Goal: Information Seeking & Learning: Learn about a topic

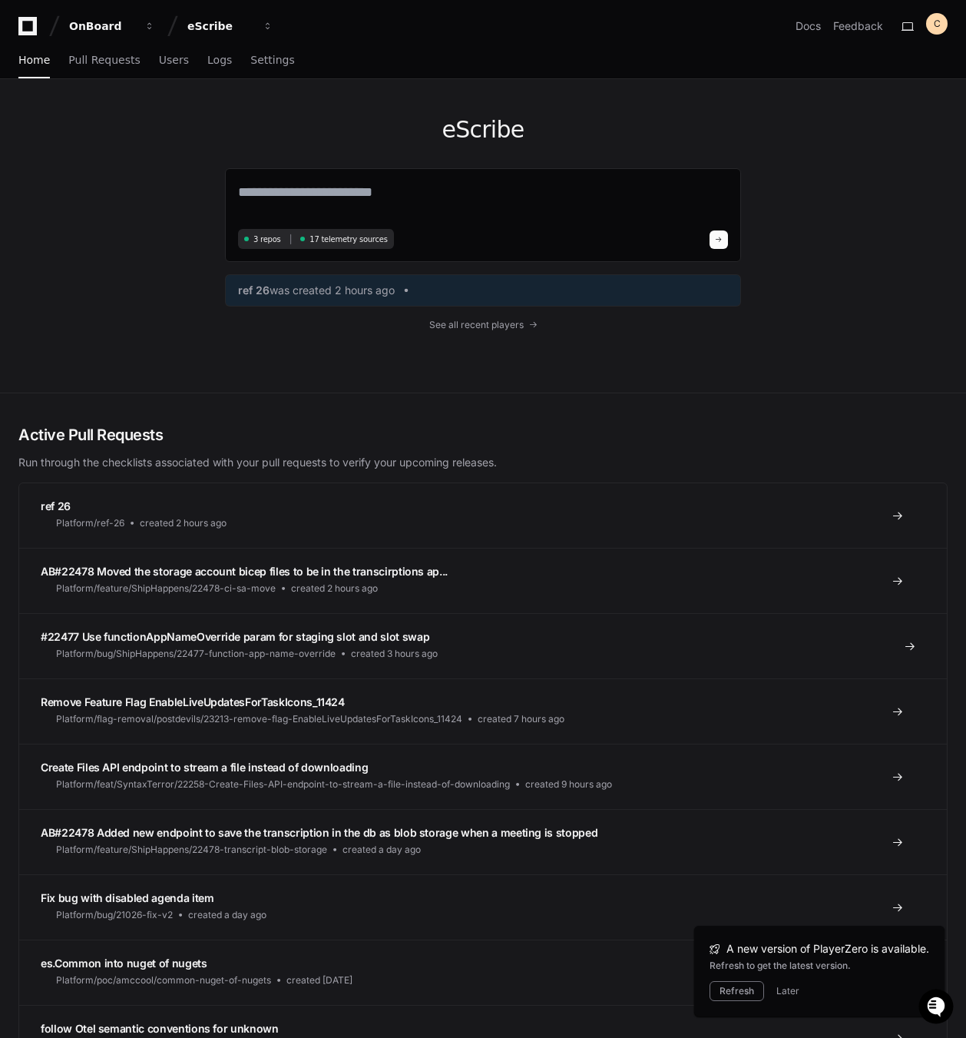
click at [150, 641] on span "#22477 Use functionAppNameOverride param for staging slot and slot swap" at bounding box center [235, 636] width 389 height 13
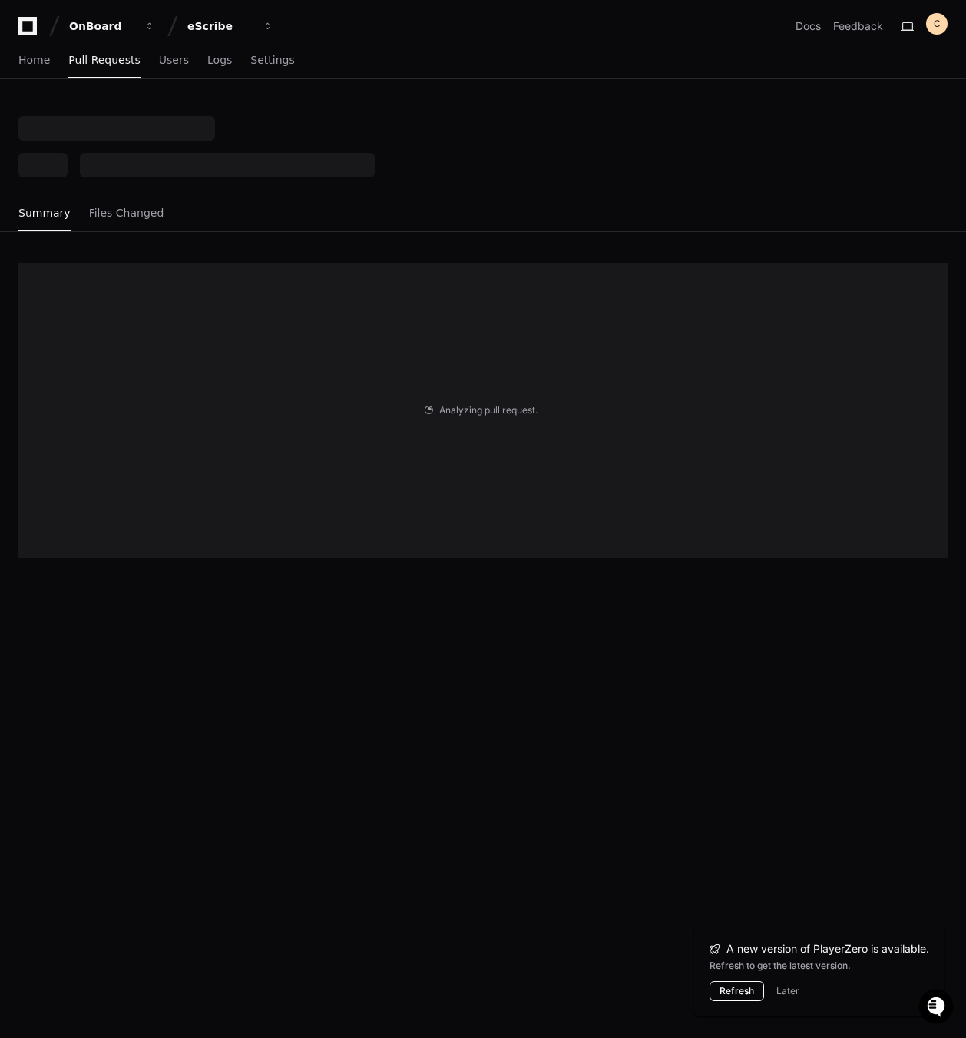
click at [726, 1002] on div "A new version of PlayerZero is available. Refresh to get the latest version. Re…" at bounding box center [819, 971] width 250 height 91
click at [730, 986] on button "Refresh" at bounding box center [737, 991] width 55 height 20
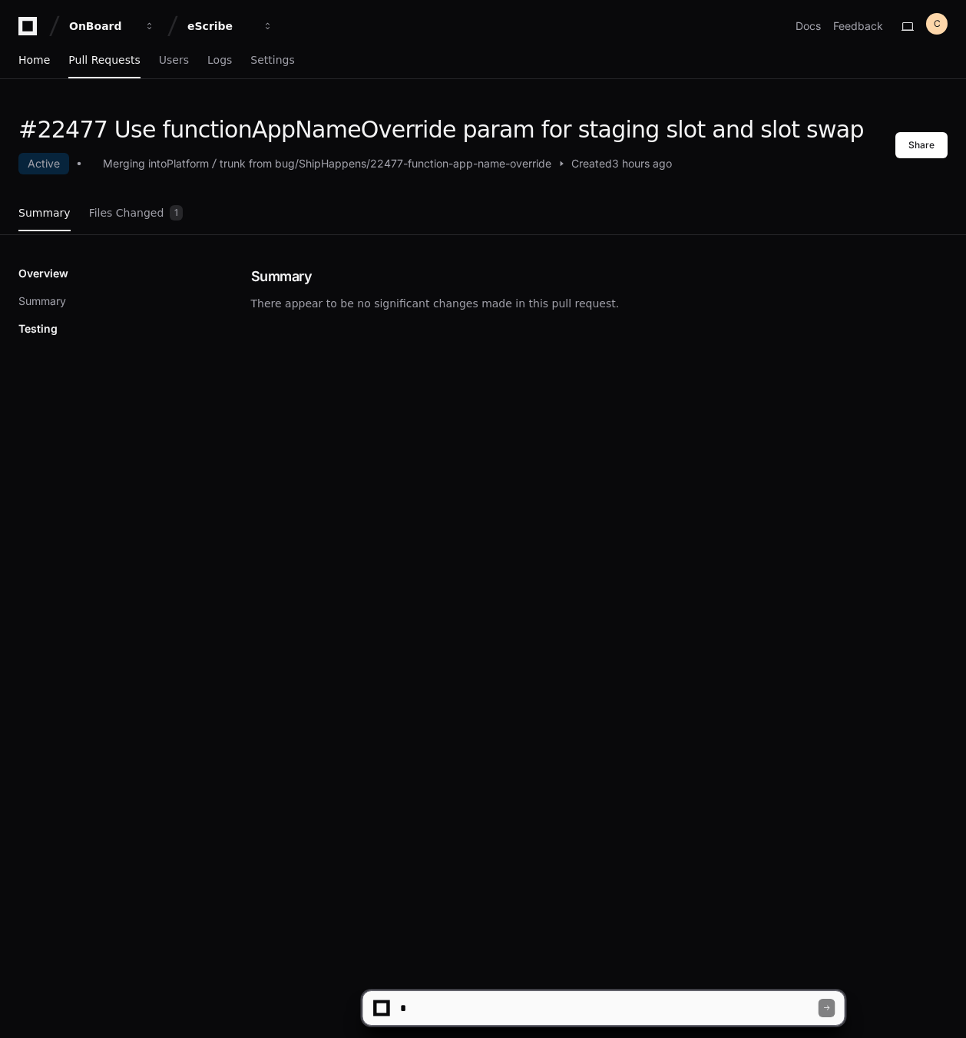
click at [29, 60] on span "Home" at bounding box center [33, 59] width 31 height 9
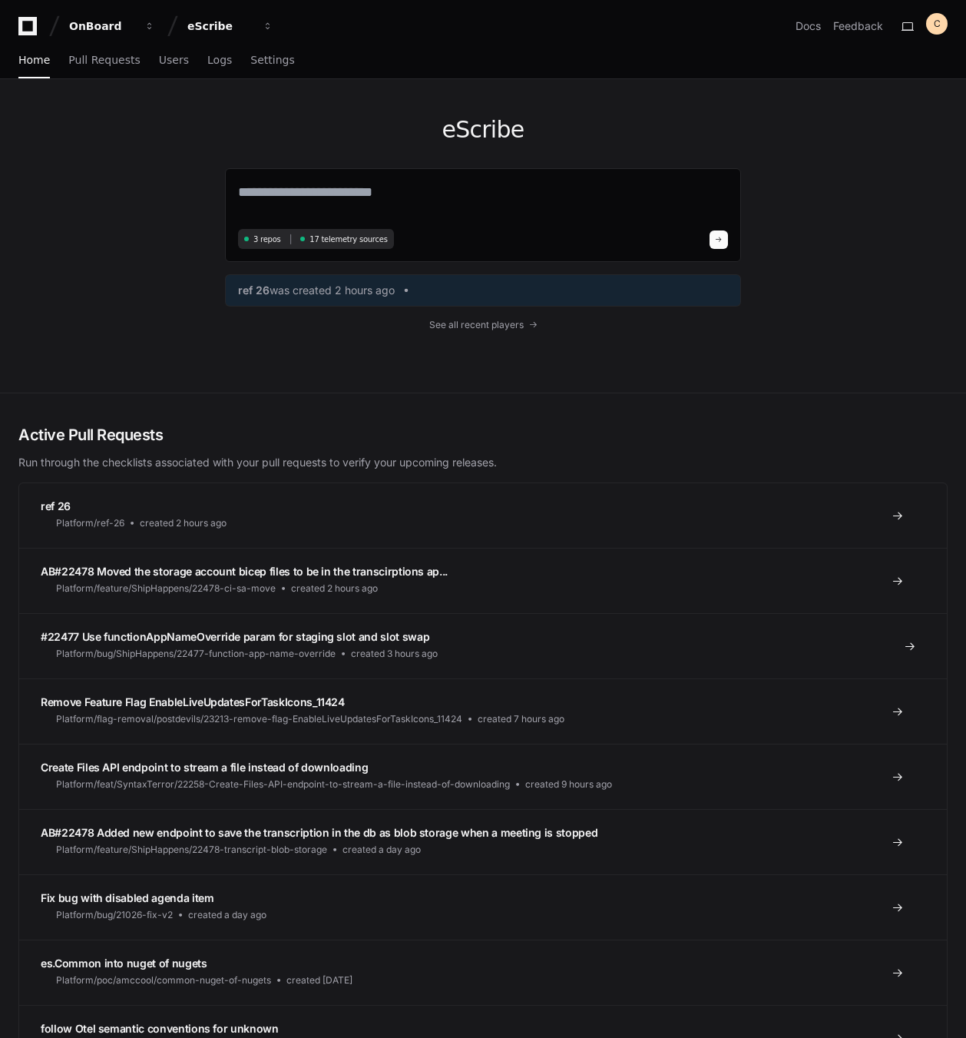
click at [236, 638] on span "#22477 Use functionAppNameOverride param for staging slot and slot swap" at bounding box center [235, 636] width 389 height 13
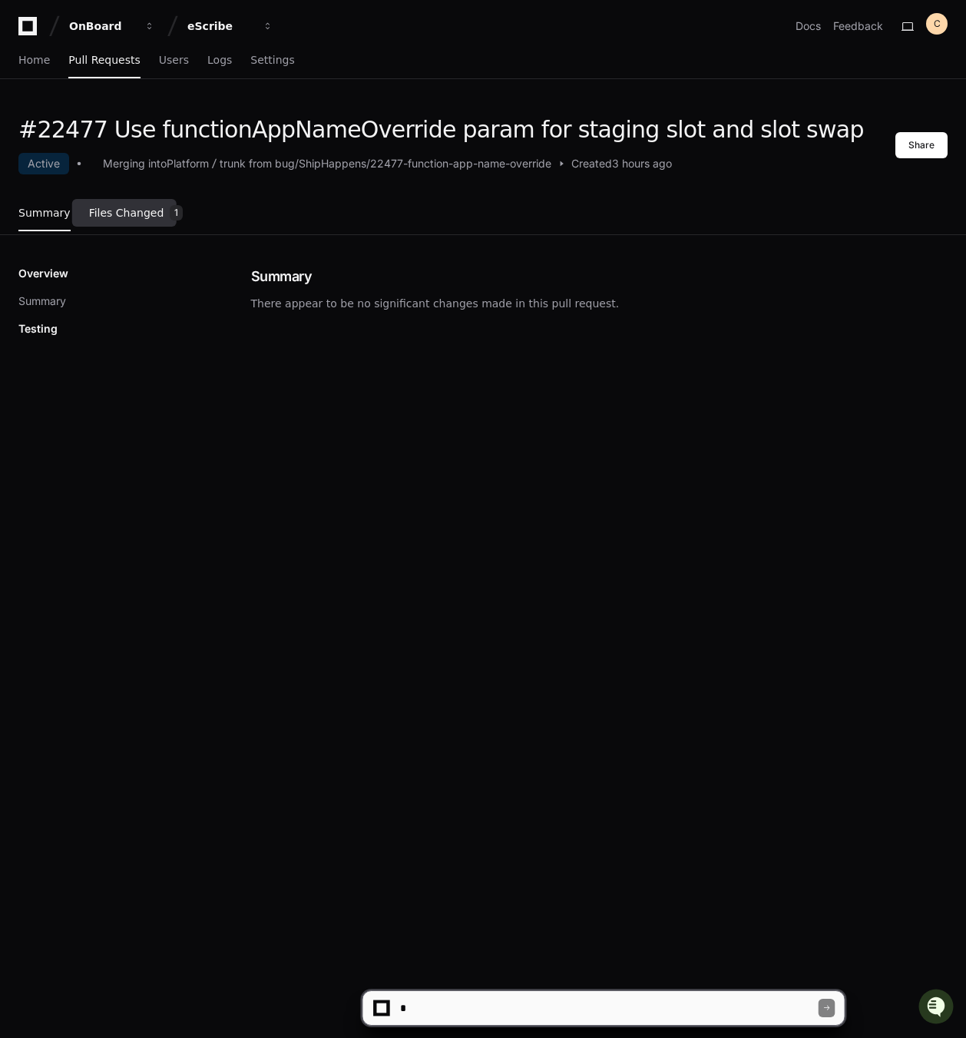
click at [117, 204] on link "Files Changed 1" at bounding box center [136, 213] width 94 height 41
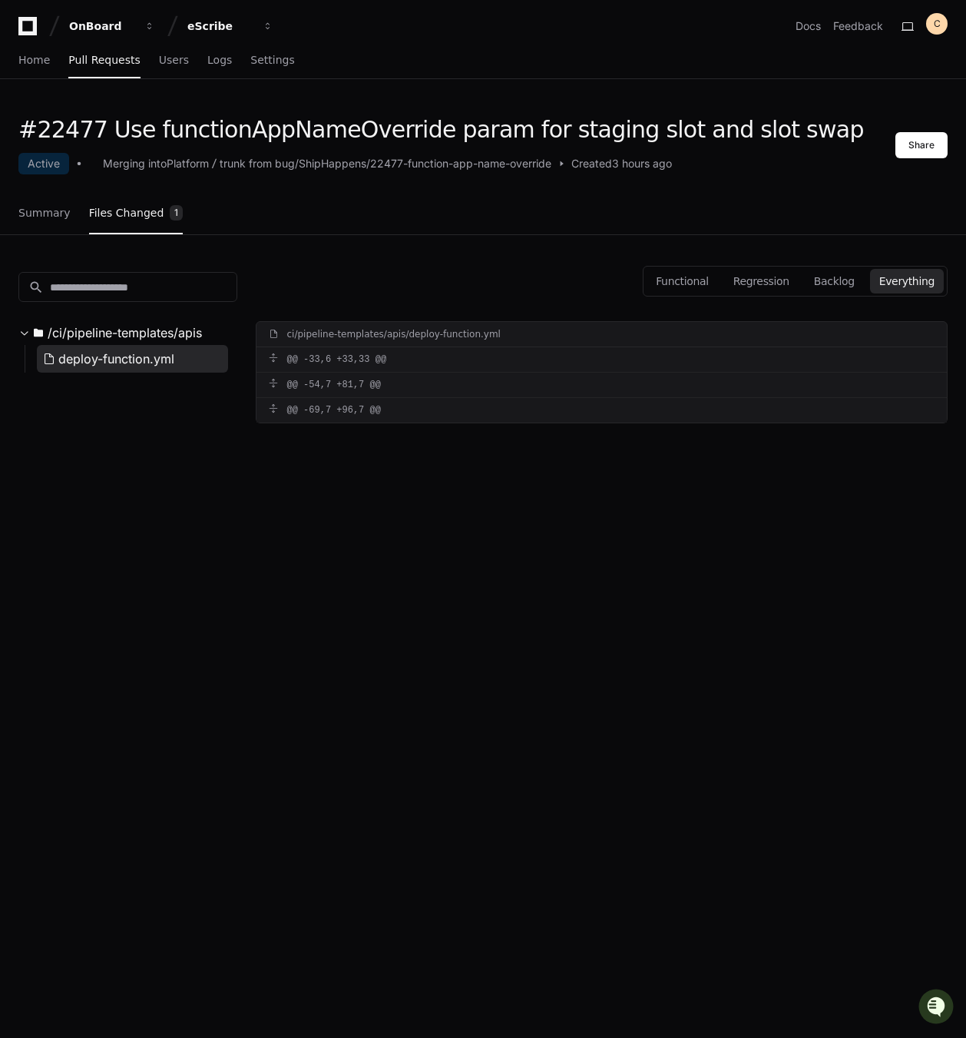
click at [143, 364] on span "deploy-function.yml" at bounding box center [116, 359] width 116 height 18
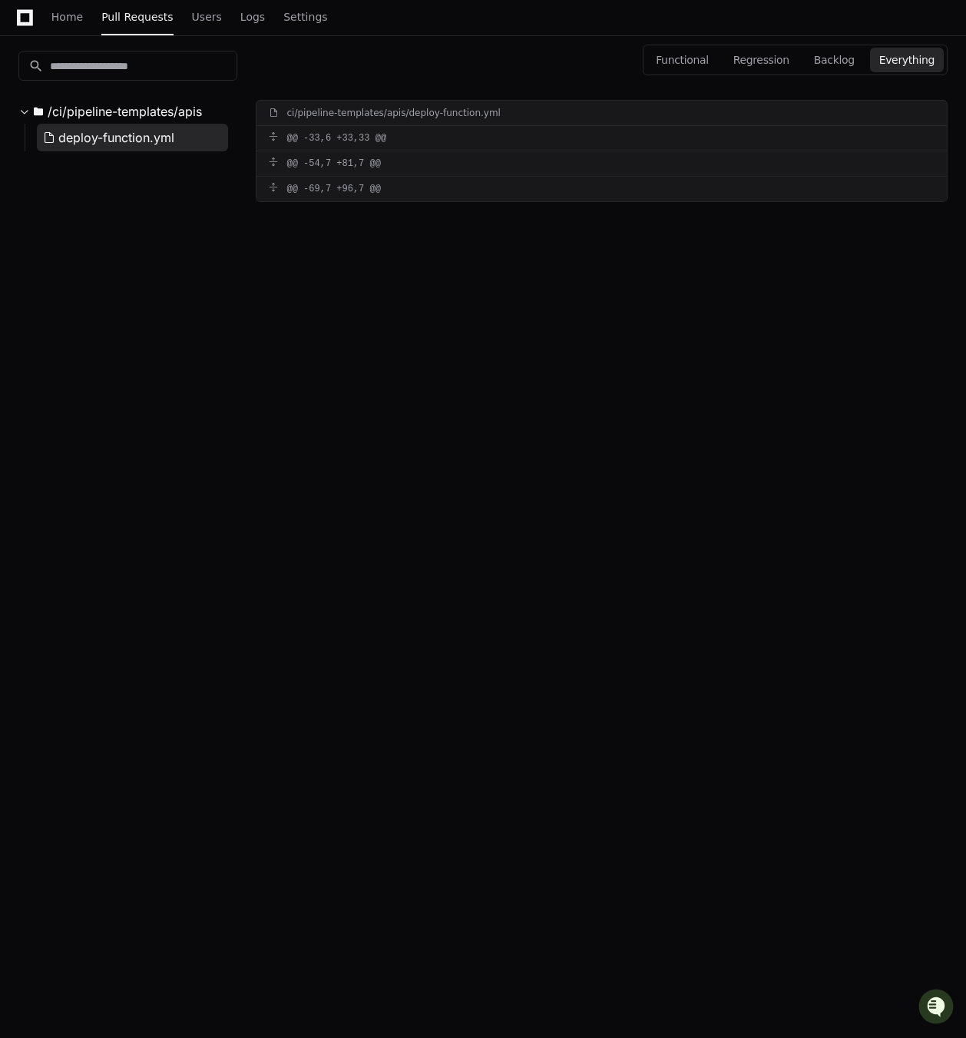
scroll to position [244, 0]
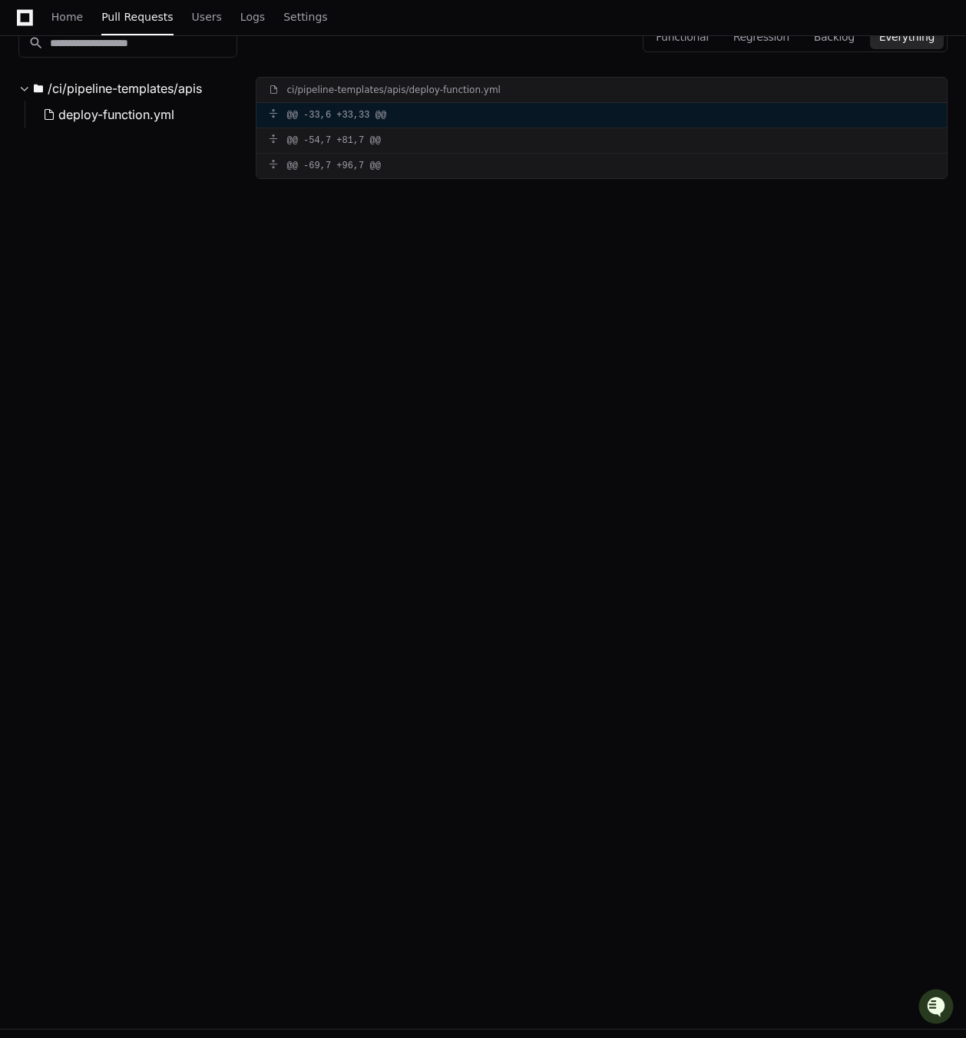
click at [303, 108] on div "@@ -33,6 +33,33 @@" at bounding box center [602, 115] width 691 height 25
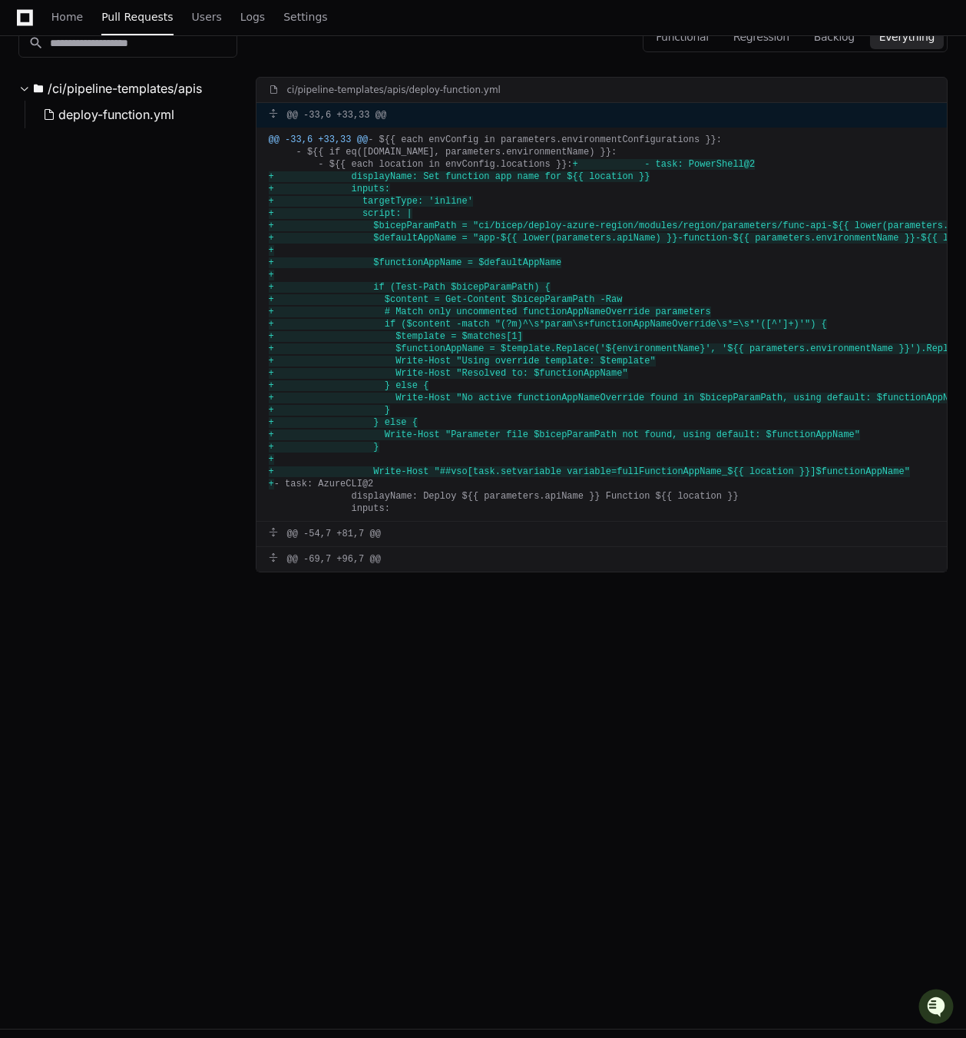
click at [287, 113] on button at bounding box center [278, 113] width 18 height 9
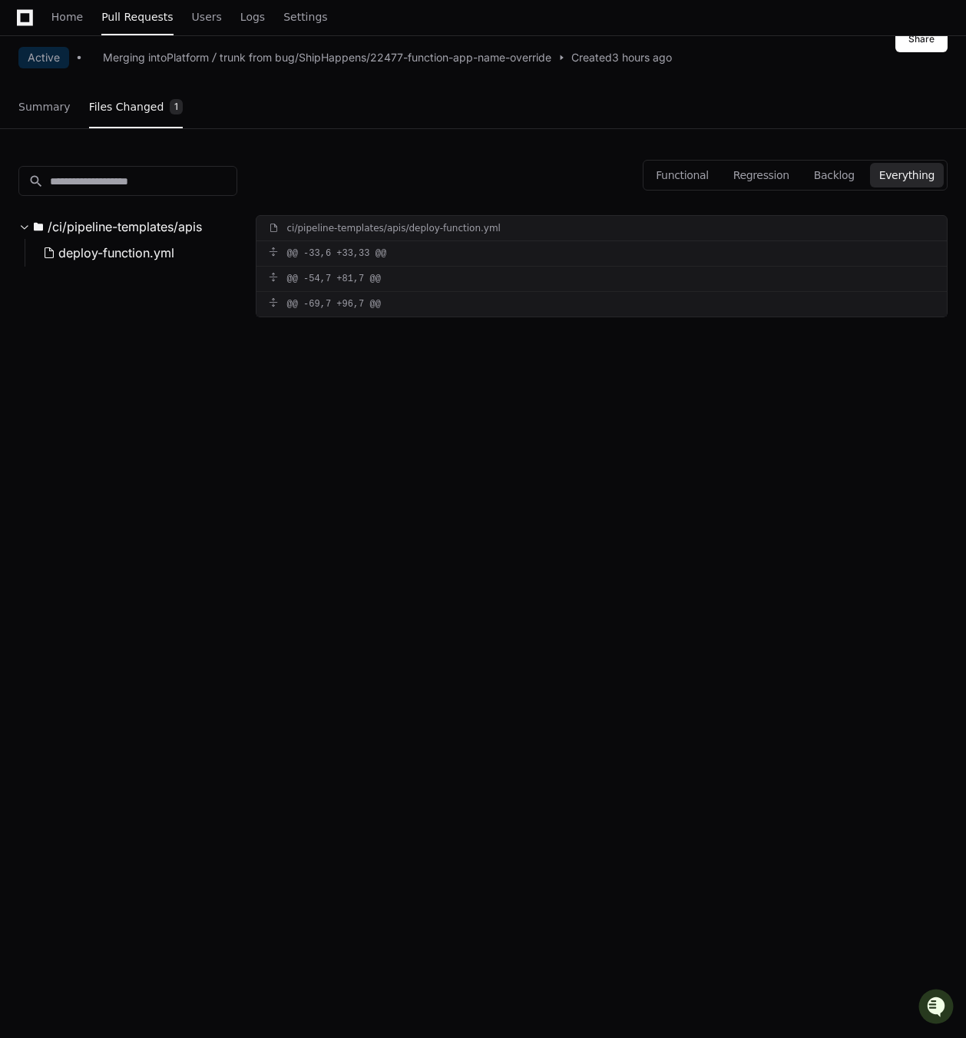
scroll to position [91, 0]
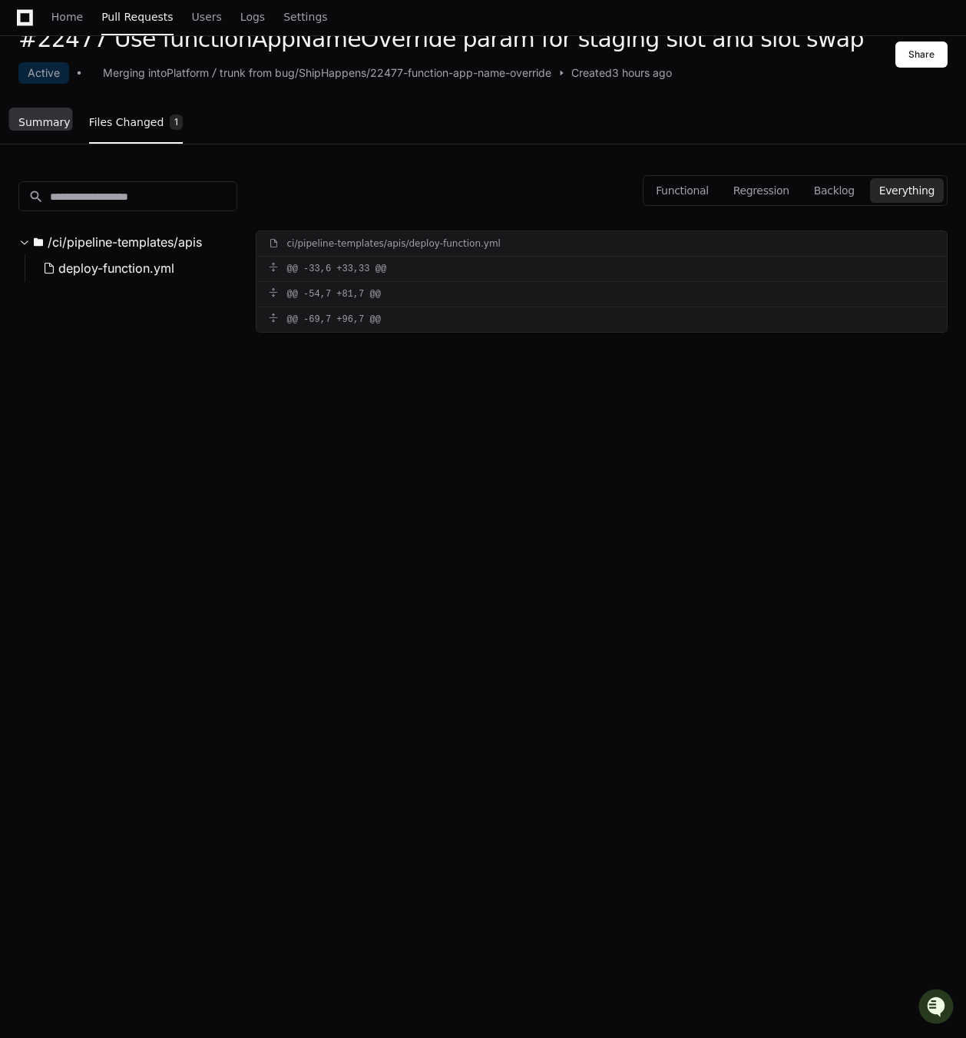
click at [48, 136] on link "Summary" at bounding box center [44, 122] width 52 height 35
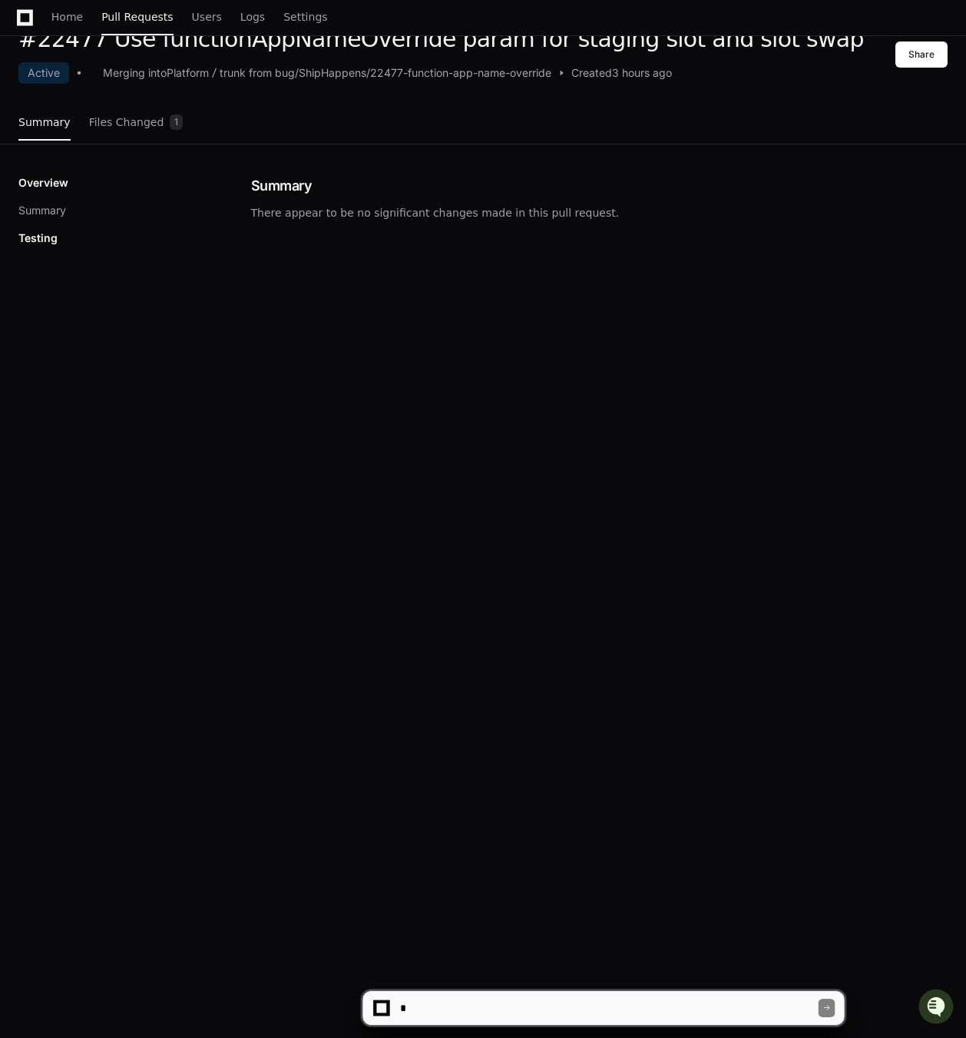
drag, startPoint x: 515, startPoint y: 989, endPoint x: 537, endPoint y: 989, distance: 22.3
click at [515, 989] on div "#22477 Use functionAppNameOverride param for staging slot and slot swap Active …" at bounding box center [483, 544] width 966 height 1038
click at [550, 1003] on textarea at bounding box center [608, 1008] width 422 height 34
type textarea "**********"
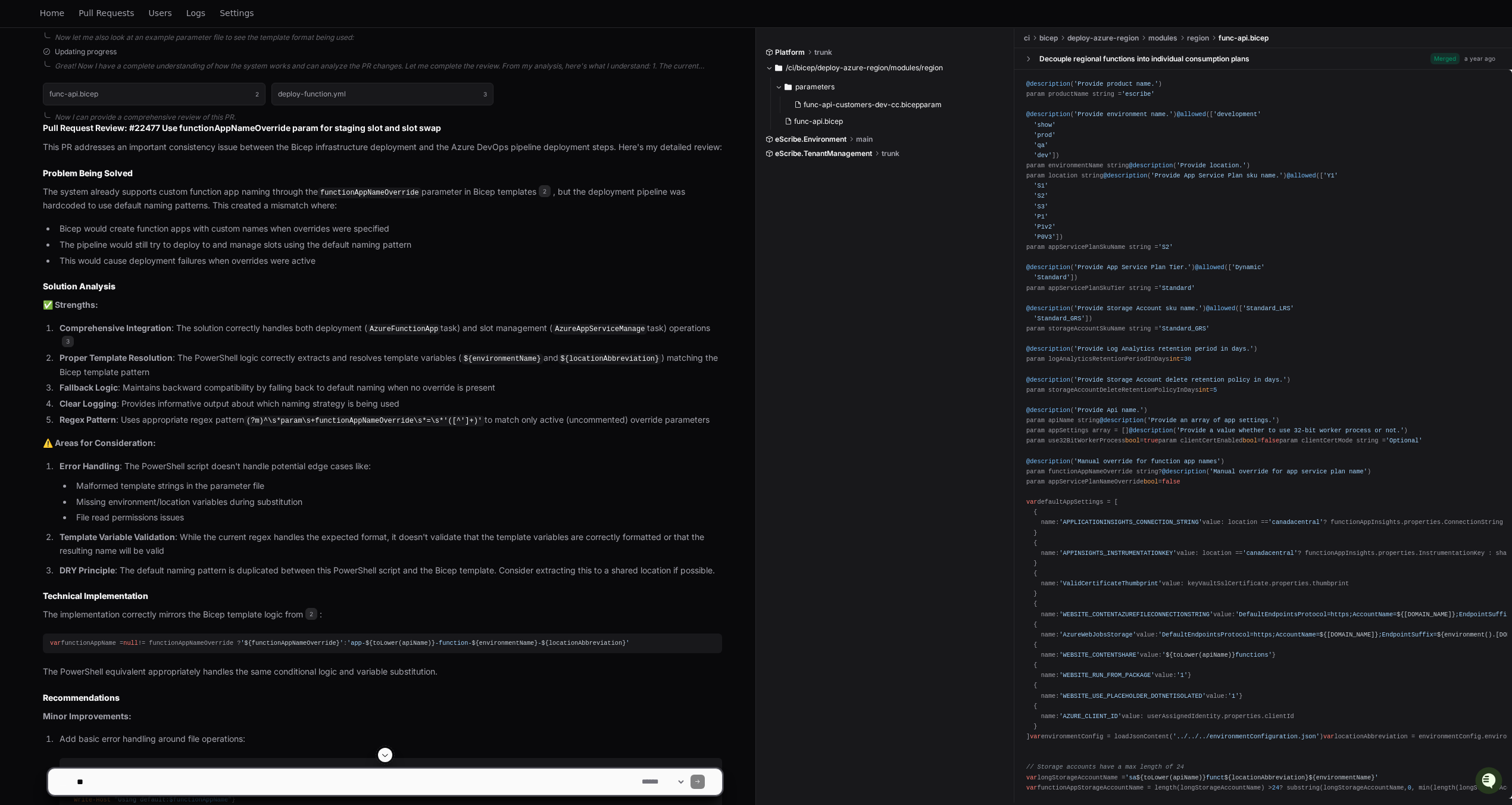
scroll to position [595, 0]
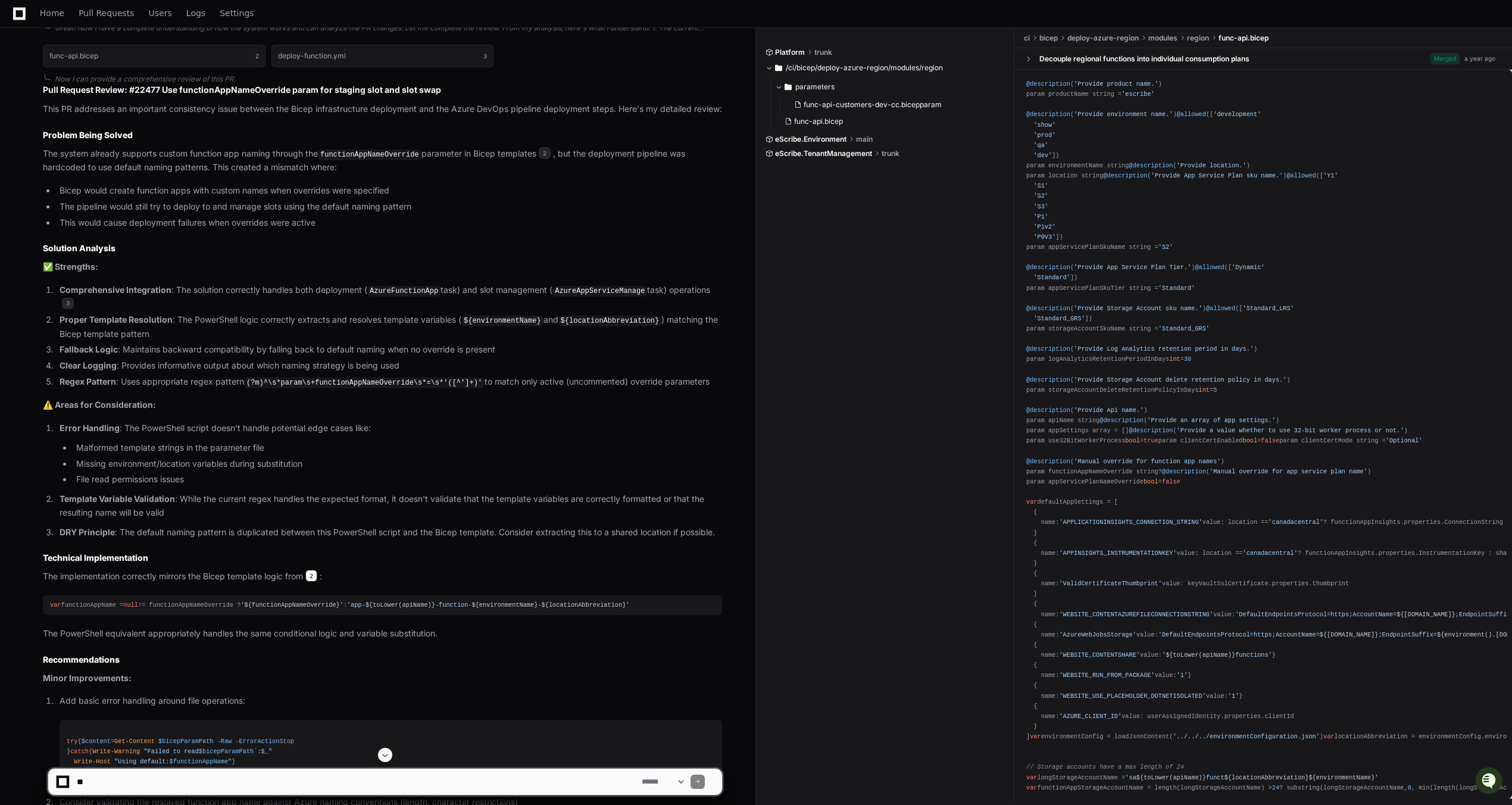
click at [315, 575] on span "2" at bounding box center [311, 575] width 12 height 12
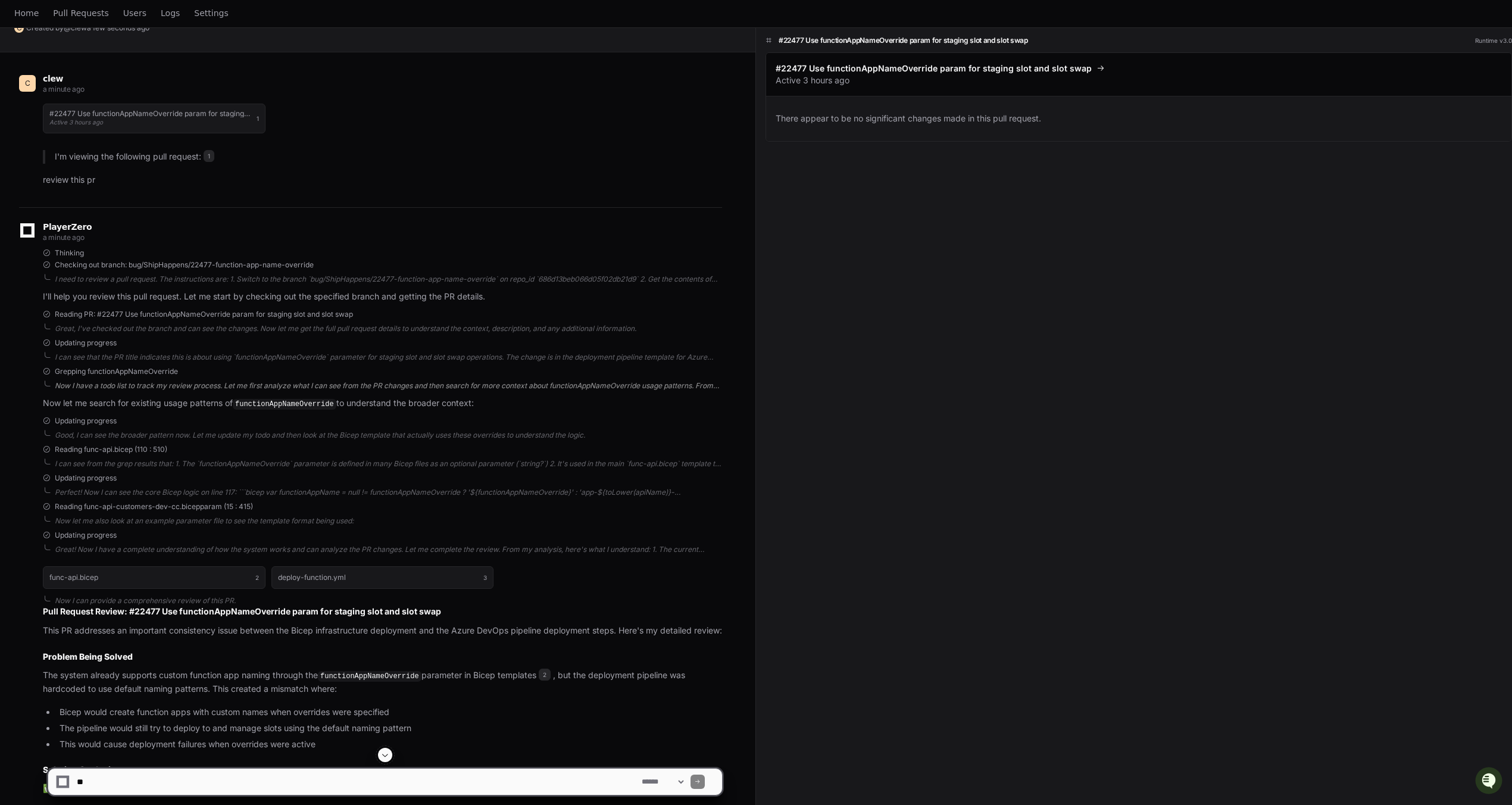
scroll to position [238, 0]
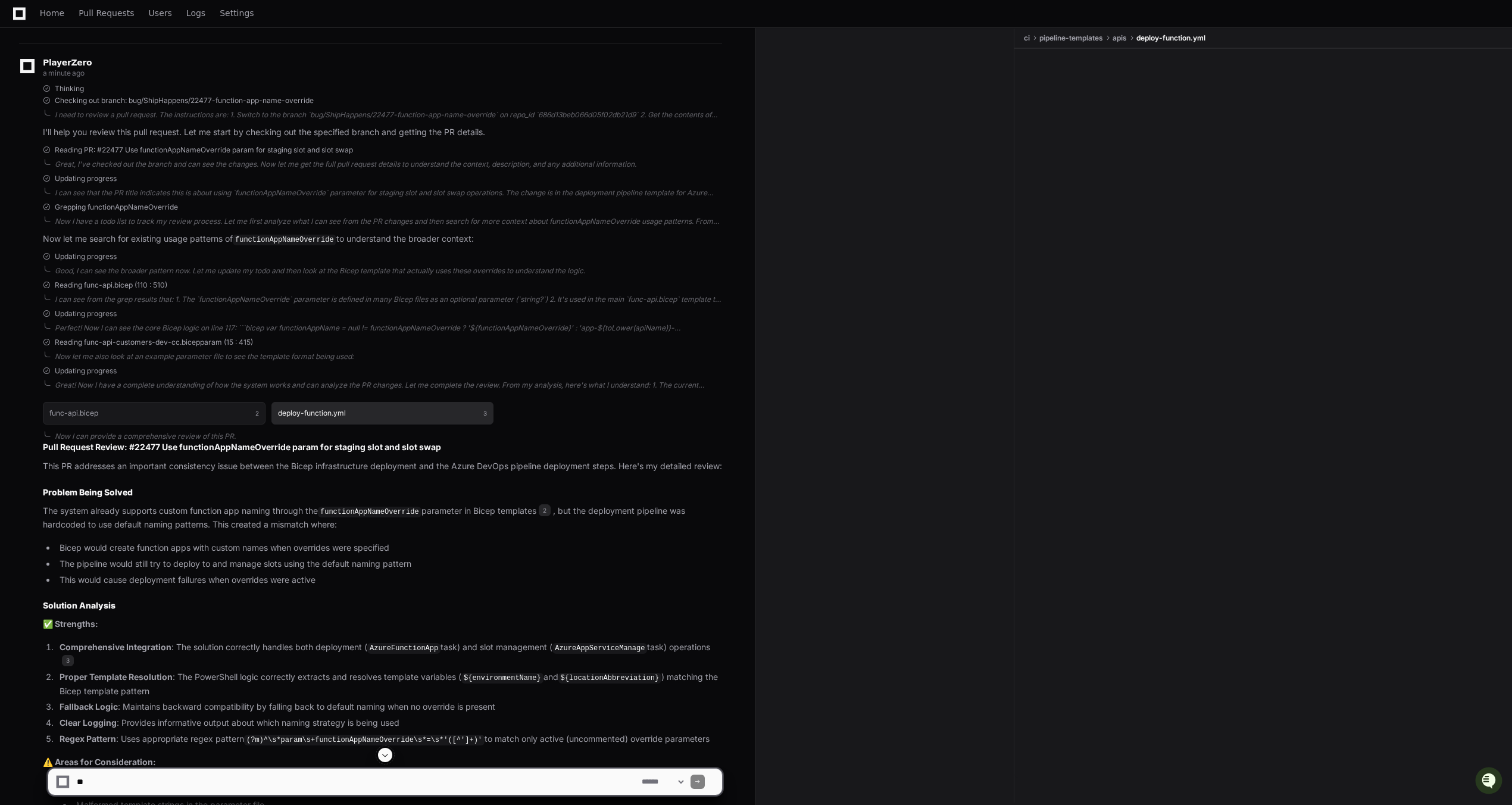
click at [363, 410] on button "deploy-function.yml 3" at bounding box center [382, 413] width 222 height 22
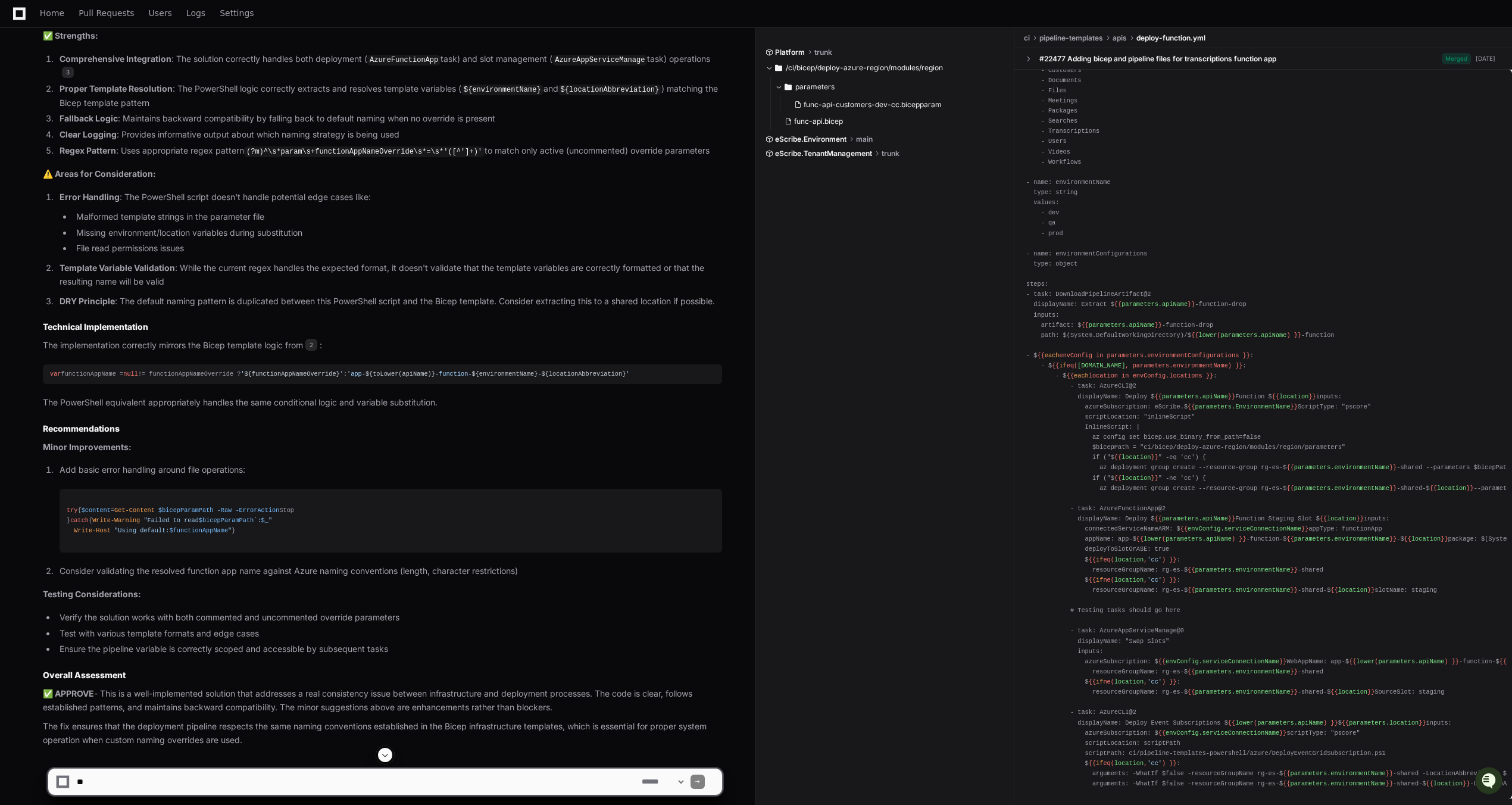
scroll to position [892, 0]
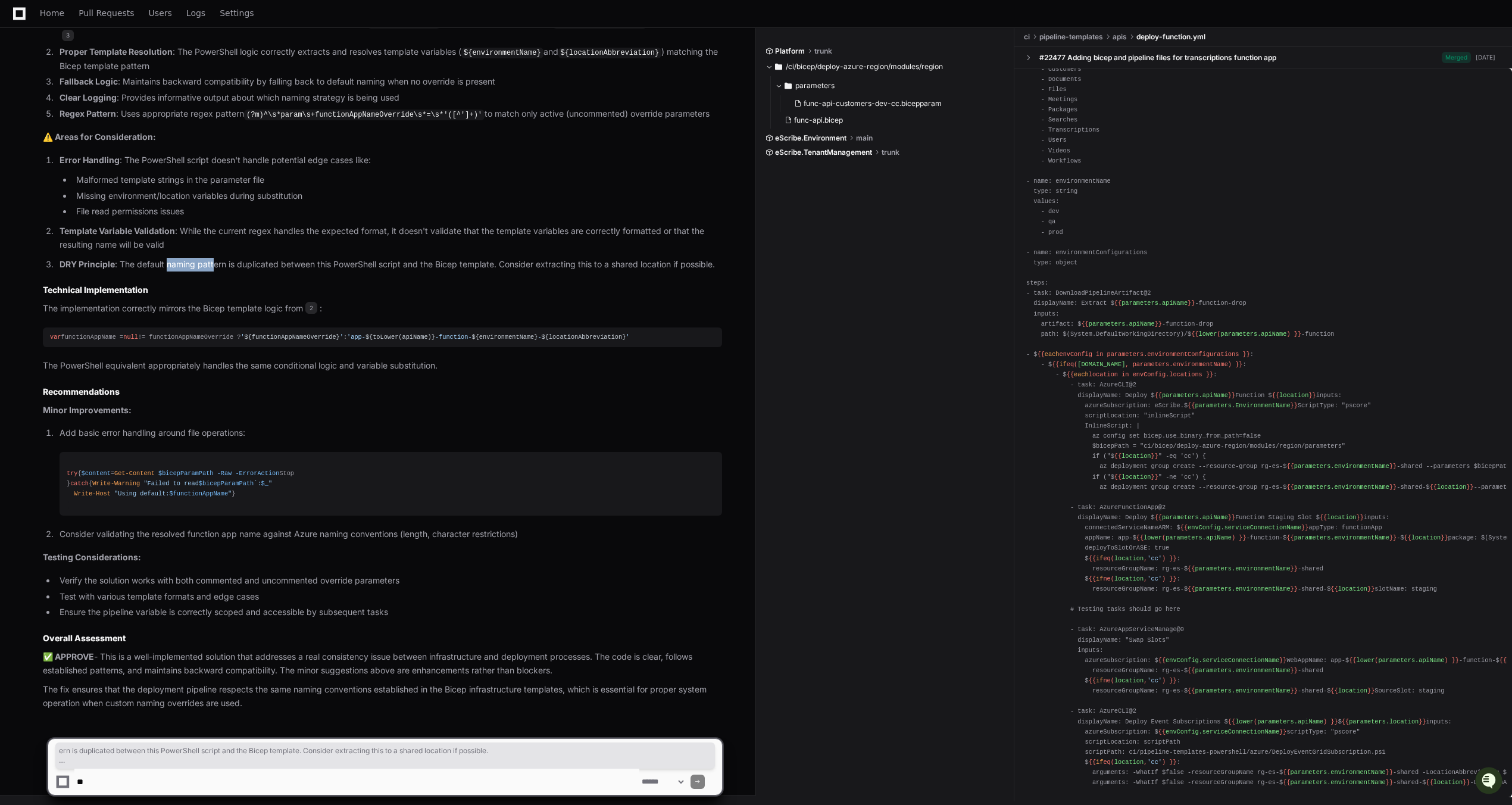
drag, startPoint x: 212, startPoint y: 233, endPoint x: 170, endPoint y: 227, distance: 42.4
click at [170, 258] on p "DRY Principle : The default naming pattern is duplicated between this PowerShel…" at bounding box center [391, 265] width 663 height 14
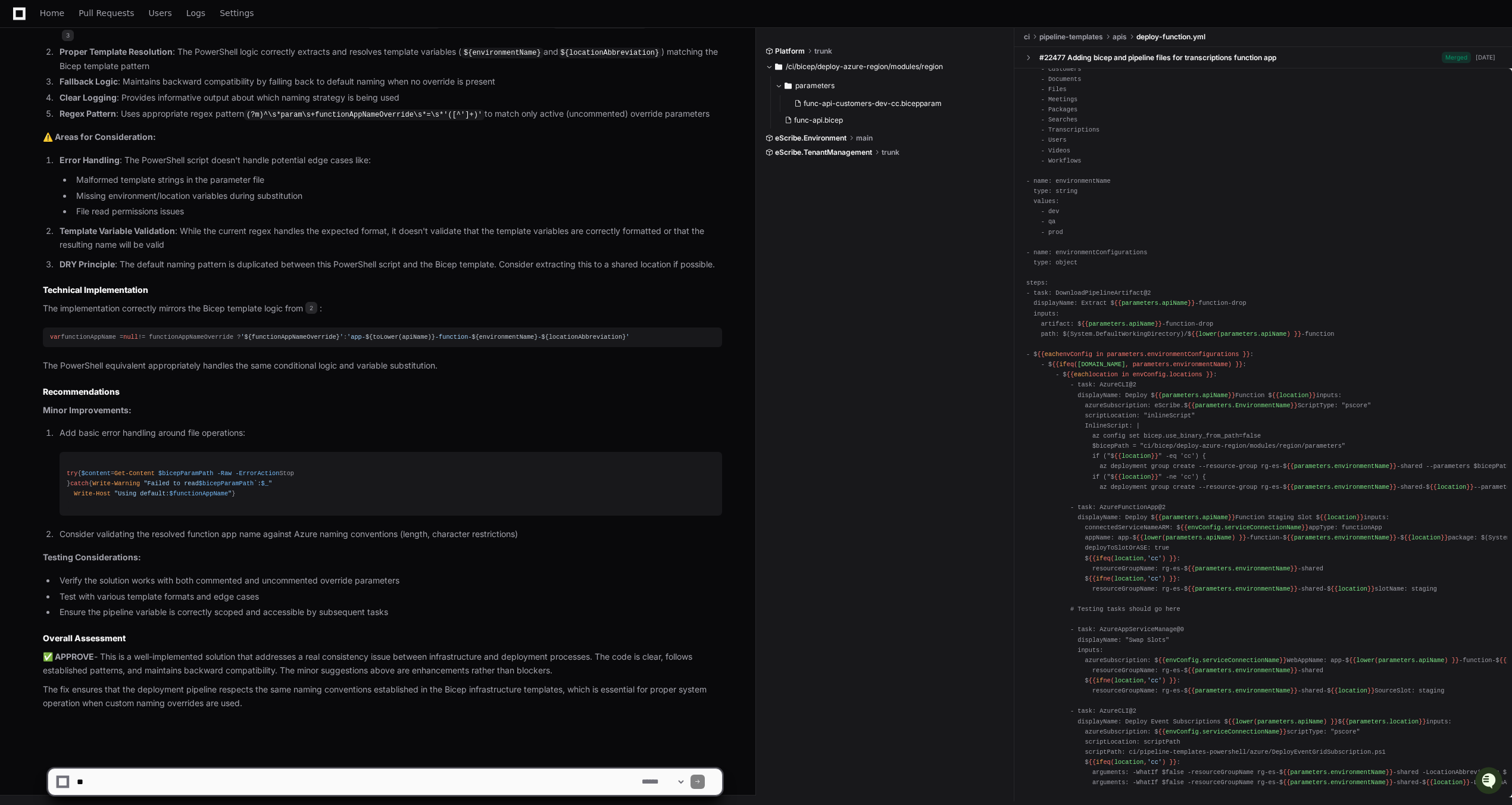
click at [163, 240] on article "Pull Request Review: #22477 Use functionAppNameOverride param for staging slot …" at bounding box center [382, 263] width 680 height 894
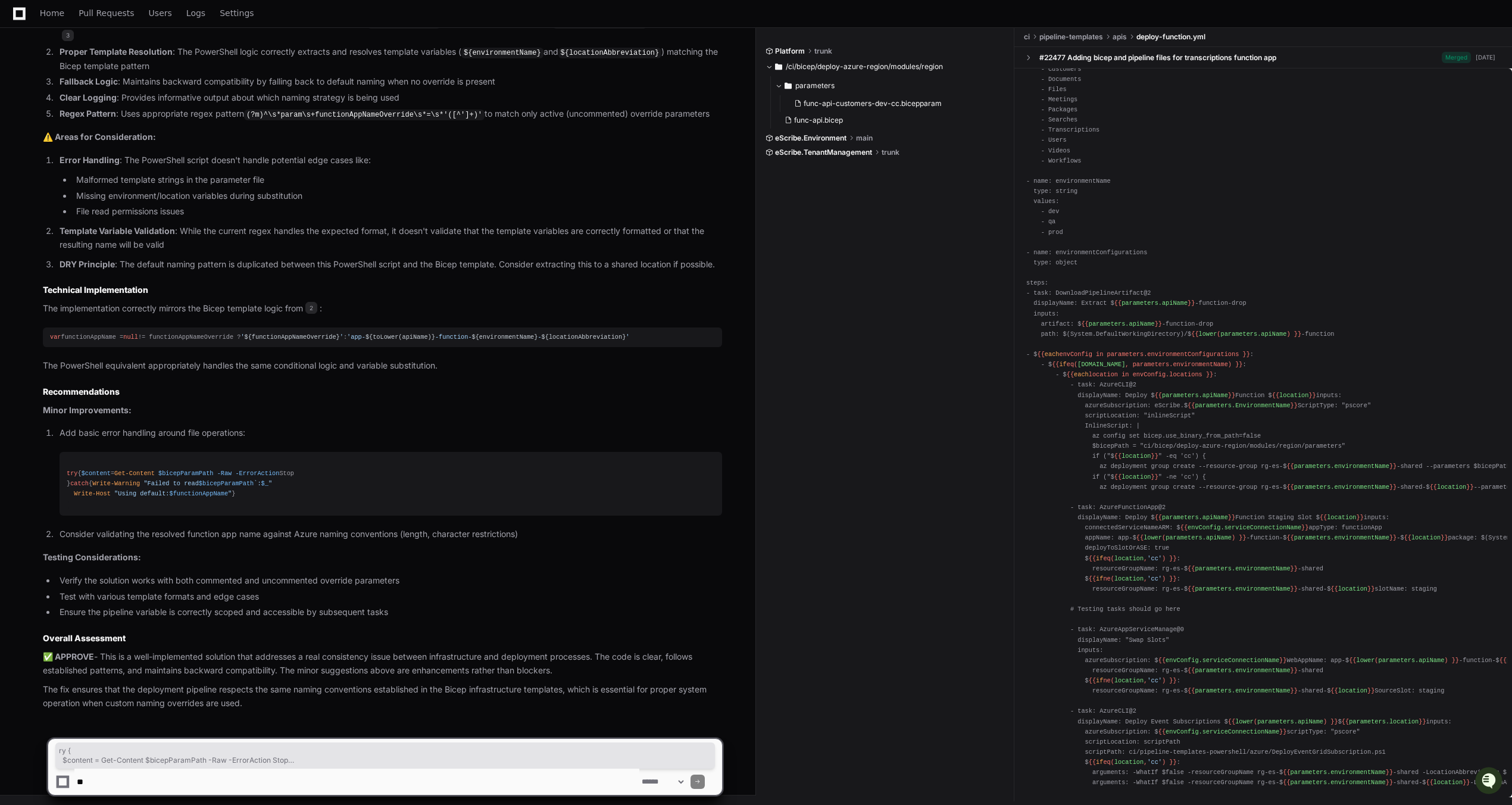
drag, startPoint x: 78, startPoint y: 497, endPoint x: 67, endPoint y: 440, distance: 58.1
click at [67, 469] on div "try { $content = Get-Content $bicepParamPath -Raw -ErrorAction Stop } catch { W…" at bounding box center [391, 483] width 649 height 30
click at [67, 470] on span "try" at bounding box center [72, 473] width 11 height 7
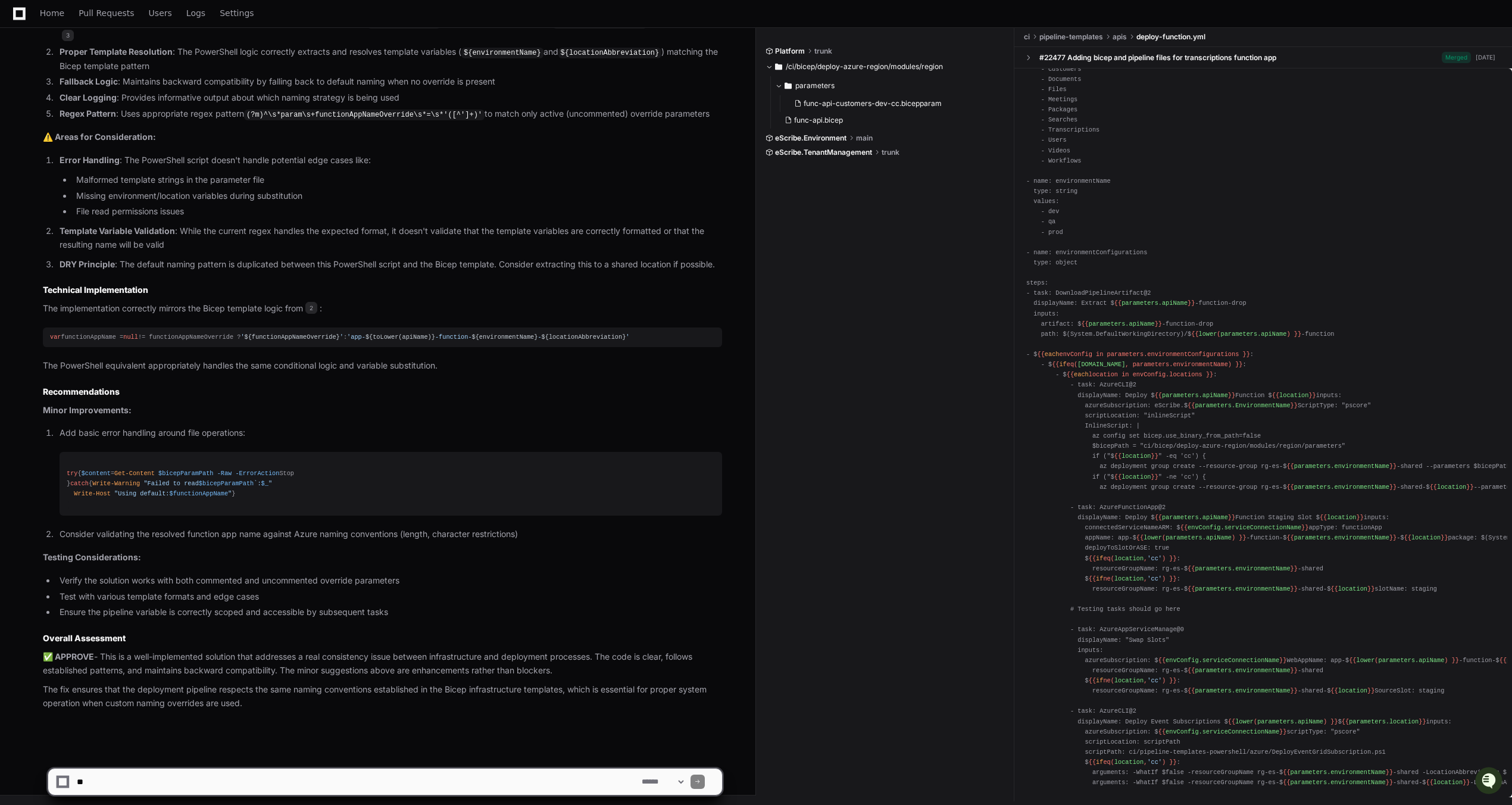
click at [100, 489] on div "try { $content = Get-Content $bicepParamPath -Raw -ErrorAction Stop } catch { W…" at bounding box center [391, 483] width 649 height 30
drag, startPoint x: 75, startPoint y: 499, endPoint x: 84, endPoint y: 504, distance: 10.3
click at [81, 503] on pre "try { $content = Get-Content $bicepParamPath -Raw -ErrorAction Stop } catch { W…" at bounding box center [391, 483] width 663 height 64
click at [751, 596] on div "Platform trunk /ci/bicep/deploy-azure-region/modules/region parameters func-api…" at bounding box center [890, 414] width 249 height 774
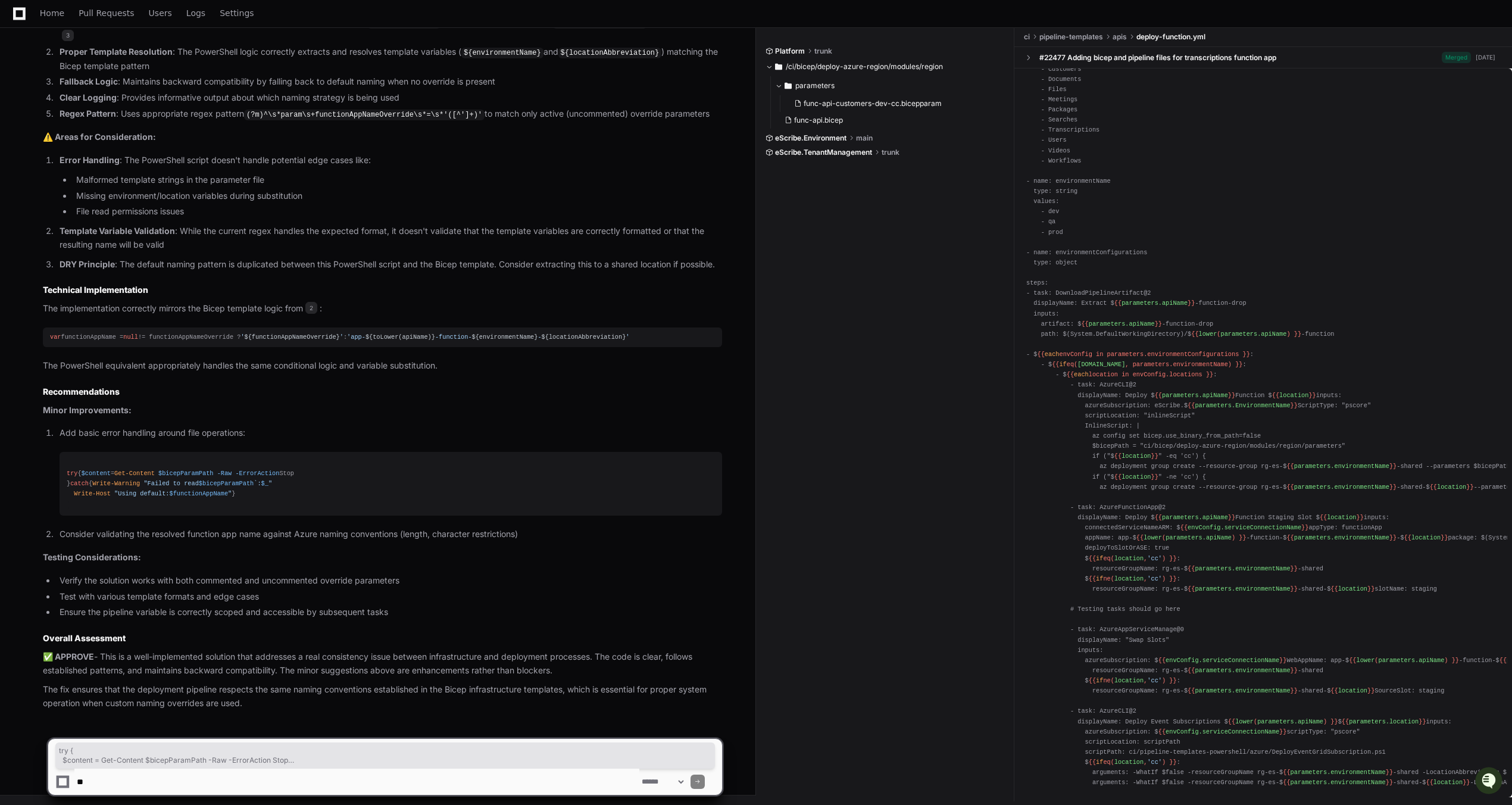
drag, startPoint x: 87, startPoint y: 491, endPoint x: 63, endPoint y: 430, distance: 65.6
click at [63, 452] on pre "try { $content = Get-Content $bicepParamPath -Raw -ErrorAction Stop } catch { W…" at bounding box center [391, 483] width 663 height 64
copy div "try { $content = Get-Content $bicepParamPath -Raw -ErrorAction Stop } catch { W…"
